Goal: Book appointment/travel/reservation

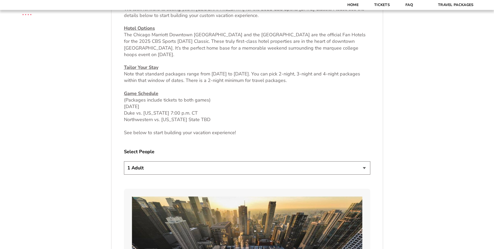
scroll to position [234, 0]
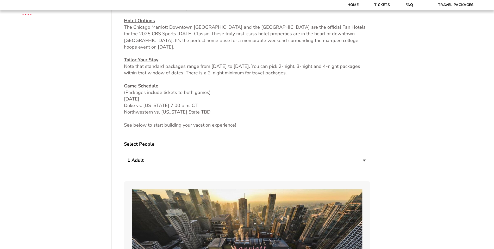
click at [364, 160] on select "1 Adult 2 Adults 3 Adults 4 Adults 2 Adults + 1 Child 2 Adults + 2 Children 2 A…" at bounding box center [247, 159] width 246 height 13
select select "2 Adults + 2 Children"
click at [124, 153] on select "1 Adult 2 Adults 3 Adults 4 Adults 2 Adults + 1 Child 2 Adults + 2 Children 2 A…" at bounding box center [247, 159] width 246 height 13
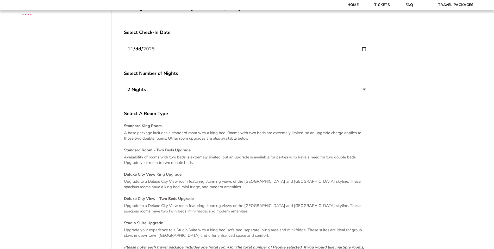
scroll to position [990, 0]
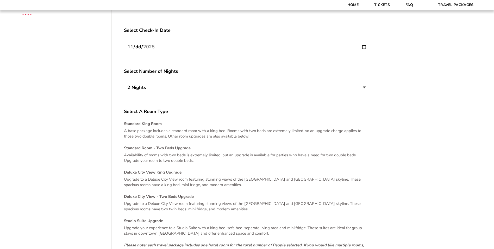
click at [363, 82] on select "2 Nights 3 Nights 4 Nights" at bounding box center [247, 87] width 246 height 13
click at [363, 81] on select "2 Nights 3 Nights 4 Nights" at bounding box center [247, 87] width 246 height 13
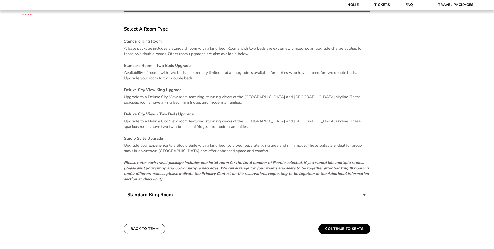
scroll to position [1094, 0]
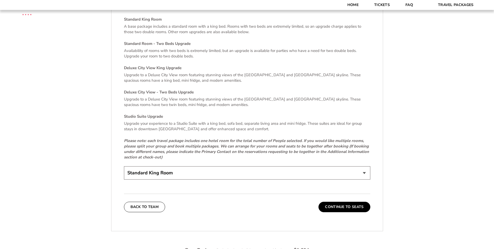
click at [364, 168] on select "Standard King Room Standard Room - Two Beds Upgrade (+$30 per night) Deluxe Cit…" at bounding box center [247, 172] width 246 height 13
click at [277, 138] on em "Please note: each travel package includes one hotel room for the total number o…" at bounding box center [246, 149] width 245 height 22
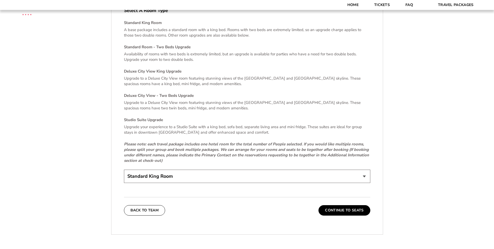
scroll to position [1172, 0]
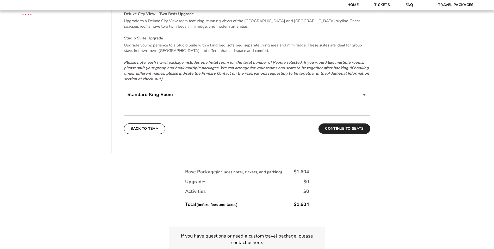
click at [350, 124] on button "Continue To Seats" at bounding box center [345, 128] width 52 height 10
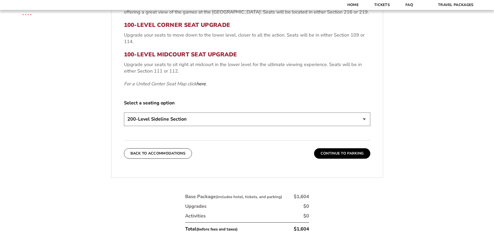
scroll to position [248, 0]
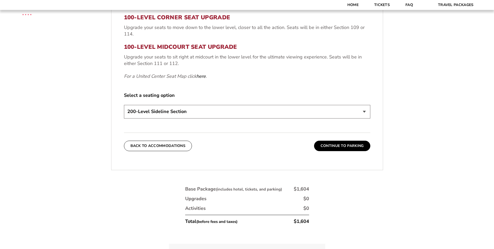
click at [365, 111] on select "200-Level Sideline Section 100-Level Corner Seat Upgrade (+$80 per person) 100-…" at bounding box center [247, 111] width 246 height 13
select select "100-Level Midcourt Seat Upgrade"
click at [124, 105] on select "200-Level Sideline Section 100-Level Corner Seat Upgrade (+$80 per person) 100-…" at bounding box center [247, 111] width 246 height 13
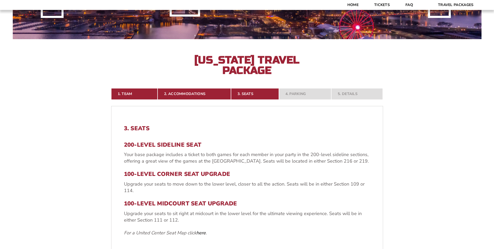
scroll to position [0, 0]
